Goal: Check status: Check status

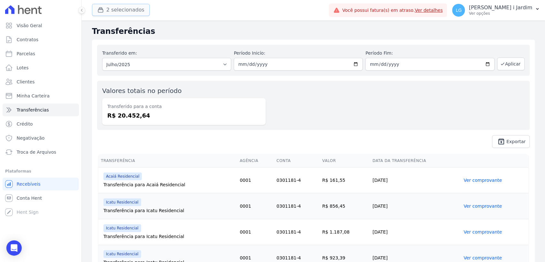
click at [112, 11] on button "2 selecionados" at bounding box center [121, 10] width 58 height 12
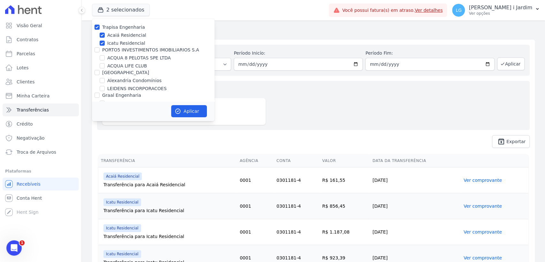
click at [111, 29] on label "Trapisa Engenharia" at bounding box center [123, 27] width 43 height 5
click at [100, 29] on input "Trapisa Engenharia" at bounding box center [97, 27] width 5 height 5
checkbox input "false"
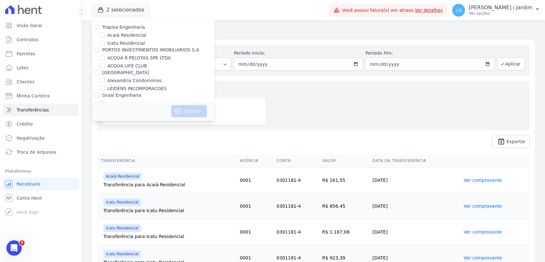
scroll to position [658, 0]
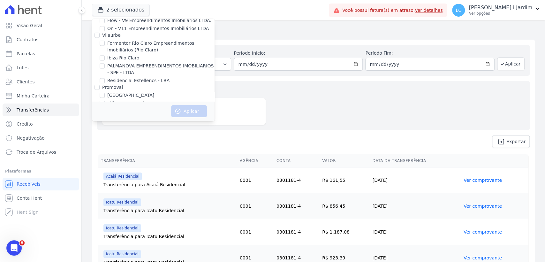
click at [118, 92] on label "[GEOGRAPHIC_DATA]" at bounding box center [130, 95] width 47 height 7
click at [105, 93] on input "[GEOGRAPHIC_DATA]" at bounding box center [102, 95] width 5 height 5
checkbox input "true"
click at [200, 116] on button "Aplicar" at bounding box center [189, 111] width 36 height 12
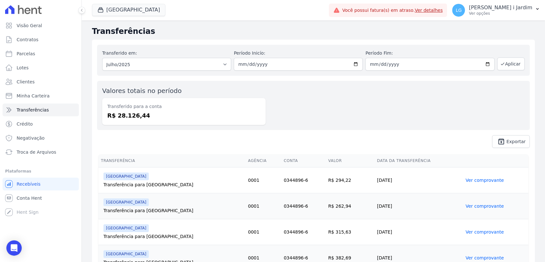
drag, startPoint x: 146, startPoint y: 57, endPoint x: 145, endPoint y: 79, distance: 22.1
click at [146, 57] on div "Transferido em: Todos os meses Abril/2024 Maio/2024 Junho/2024 Julho/2024 Agost…" at bounding box center [166, 60] width 129 height 21
click at [135, 63] on select "Todos os meses Abril/2024 Maio/2024 Junho/2024 Julho/2024 Agosto/2024 Setembro/…" at bounding box center [166, 64] width 129 height 13
select select "08/2025"
click at [102, 58] on select "Todos os meses Abril/2024 Maio/2024 Junho/2024 Julho/2024 Agosto/2024 Setembro/…" at bounding box center [166, 64] width 129 height 13
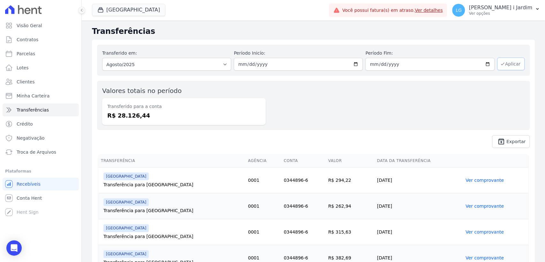
click at [514, 60] on button "Aplicar" at bounding box center [511, 64] width 27 height 13
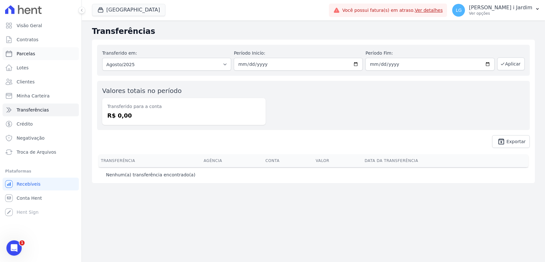
click at [53, 50] on link "Parcelas" at bounding box center [41, 53] width 76 height 13
select select
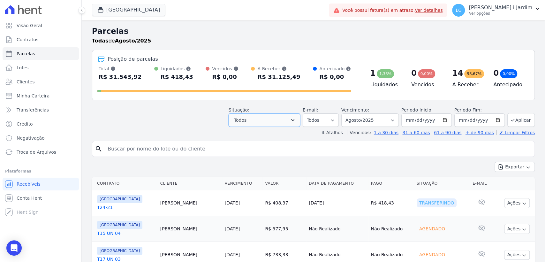
click at [242, 121] on span "Todos" at bounding box center [240, 120] width 12 height 8
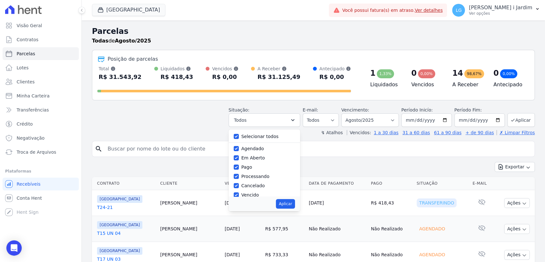
click at [245, 137] on div "Selecionar todos" at bounding box center [264, 136] width 61 height 9
drag, startPoint x: 250, startPoint y: 131, endPoint x: 250, endPoint y: 139, distance: 8.3
click at [250, 132] on div "Selecionar todos Agendado Em Aberto Pago Processando Cancelado Vencido Transfer…" at bounding box center [265, 162] width 72 height 67
click at [250, 139] on div "Selecionar todos" at bounding box center [260, 136] width 37 height 7
click at [247, 135] on label "Selecionar todos" at bounding box center [260, 136] width 37 height 5
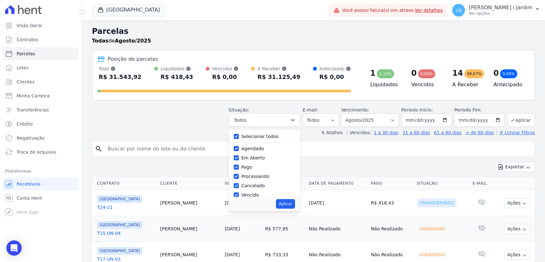
click at [239, 135] on input "Selecionar todos" at bounding box center [236, 136] width 5 height 5
checkbox input "false"
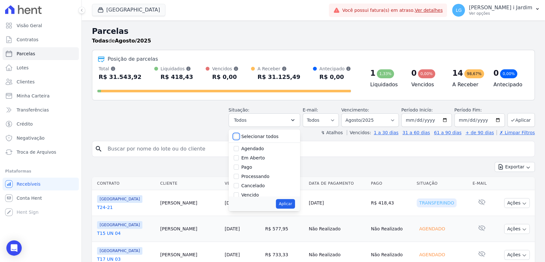
checkbox input "false"
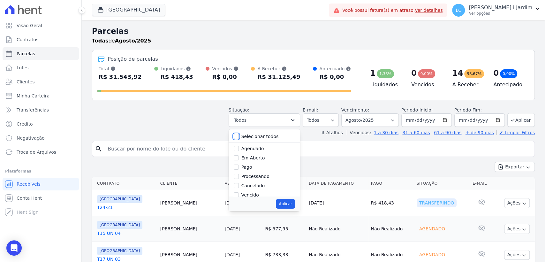
checkbox input "false"
click at [251, 159] on label "Em Aberto" at bounding box center [254, 157] width 24 height 5
click at [239, 159] on input "Em Aberto" at bounding box center [236, 157] width 5 height 5
checkbox input "true"
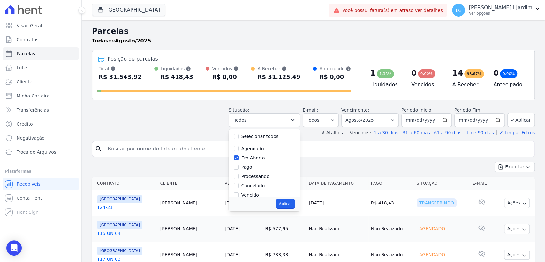
click at [295, 201] on button "Aplicar" at bounding box center [285, 204] width 19 height 10
select select "pending"
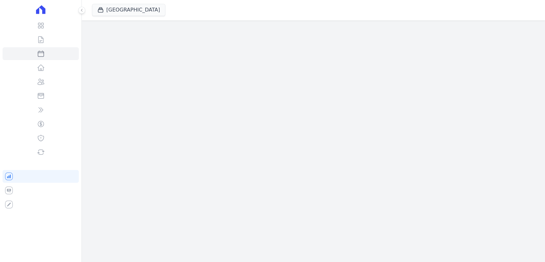
select select
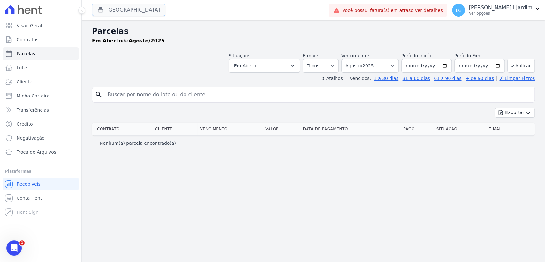
click at [110, 8] on button "[GEOGRAPHIC_DATA]" at bounding box center [128, 10] width 73 height 12
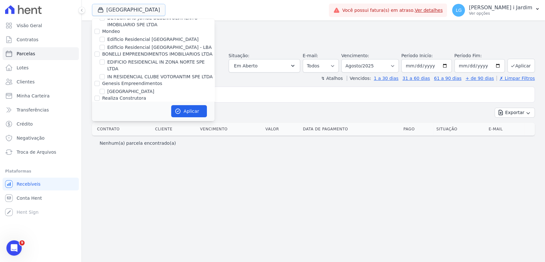
scroll to position [639, 0]
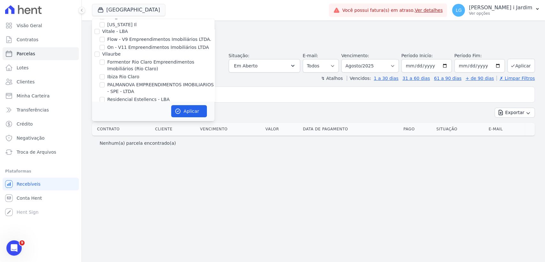
click at [112, 111] on label "[GEOGRAPHIC_DATA]" at bounding box center [130, 114] width 47 height 7
click at [105, 112] on input "[GEOGRAPHIC_DATA]" at bounding box center [102, 114] width 5 height 5
checkbox input "false"
click at [117, 119] on label "Villa Francesa Iris" at bounding box center [126, 122] width 39 height 7
click at [105, 120] on input "Villa Francesa Iris" at bounding box center [102, 122] width 5 height 5
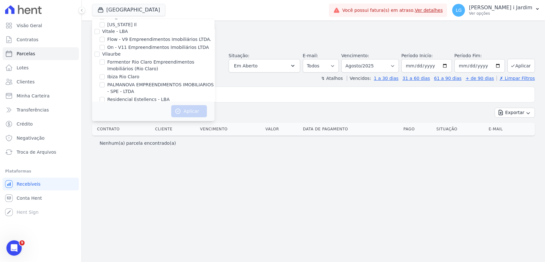
checkbox input "true"
click at [191, 112] on button "Aplicar" at bounding box center [189, 111] width 36 height 12
select select
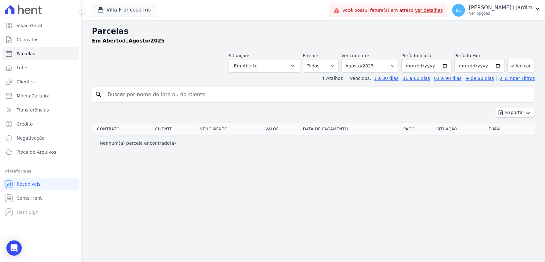
click at [351, 252] on div "Parcelas Em [GEOGRAPHIC_DATA] de Agosto/2025 Situação: Agendado Em Aberto Pago …" at bounding box center [314, 141] width 464 height 242
